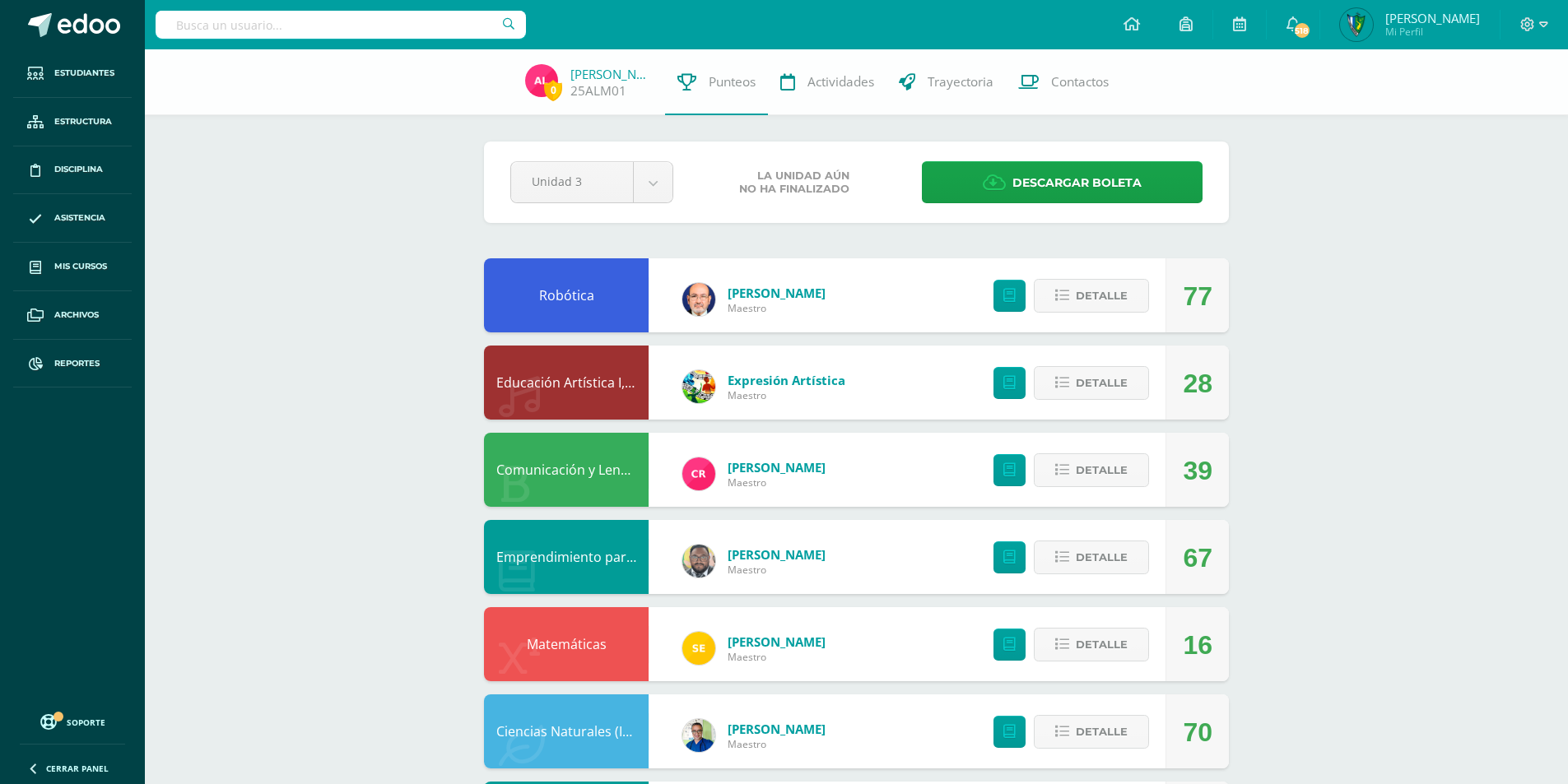
click at [343, 18] on input "text" at bounding box center [340, 24] width 371 height 28
type input "allan cardona"
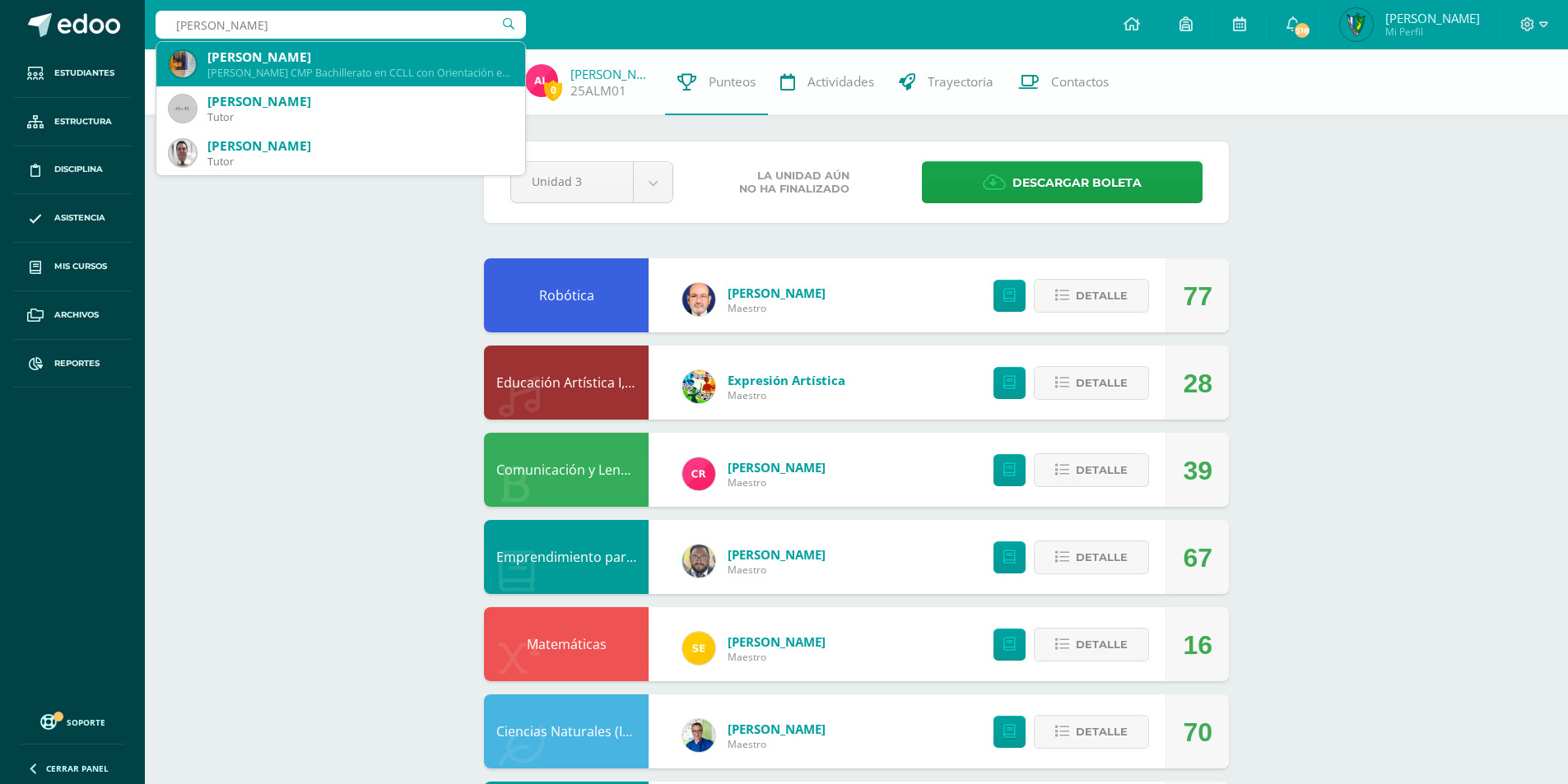
click at [347, 65] on div "[PERSON_NAME]" at bounding box center [359, 57] width 305 height 17
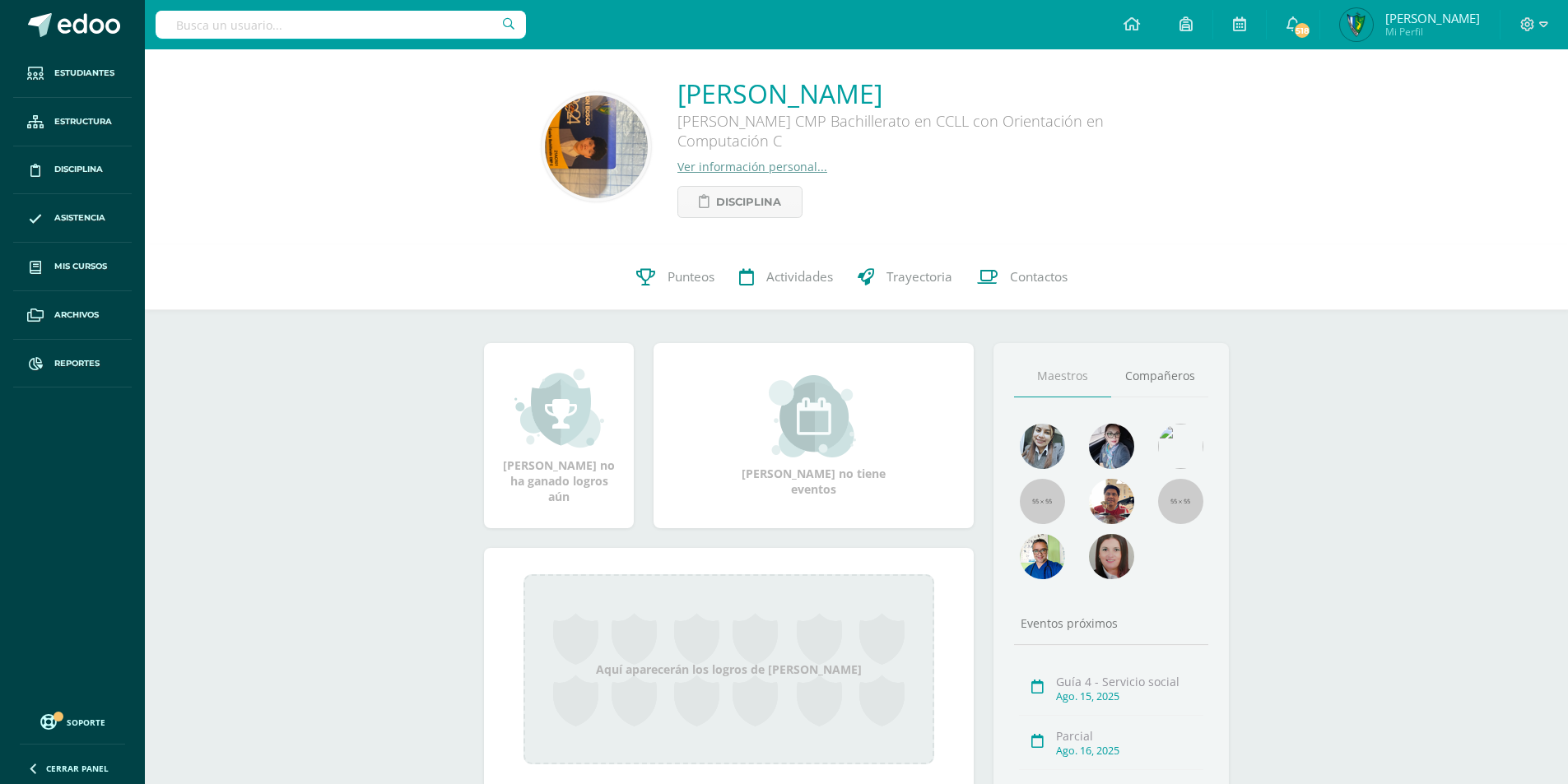
drag, startPoint x: 679, startPoint y: 134, endPoint x: 691, endPoint y: 133, distance: 12.0
click at [691, 133] on div "[PERSON_NAME] CMP Bachillerato en CCLL con Orientación en Computación C" at bounding box center [924, 134] width 494 height 48
